Goal: Go to known website: Access a specific website the user already knows

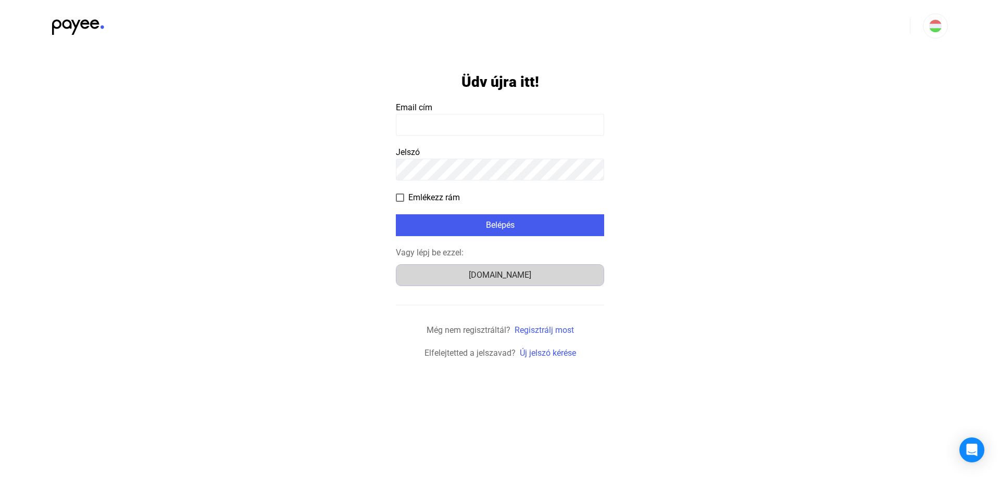
click at [535, 268] on button "[DOMAIN_NAME]" at bounding box center [500, 275] width 208 height 22
